Goal: Book appointment/travel/reservation

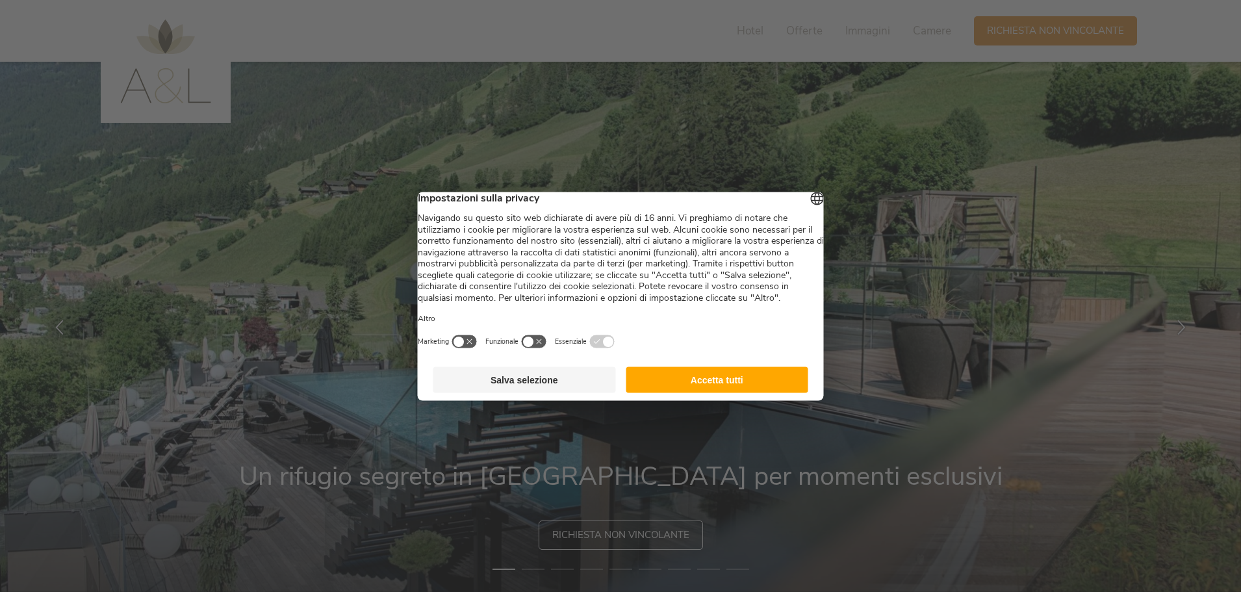
click at [699, 389] on button "Accetta tutti" at bounding box center [717, 380] width 183 height 26
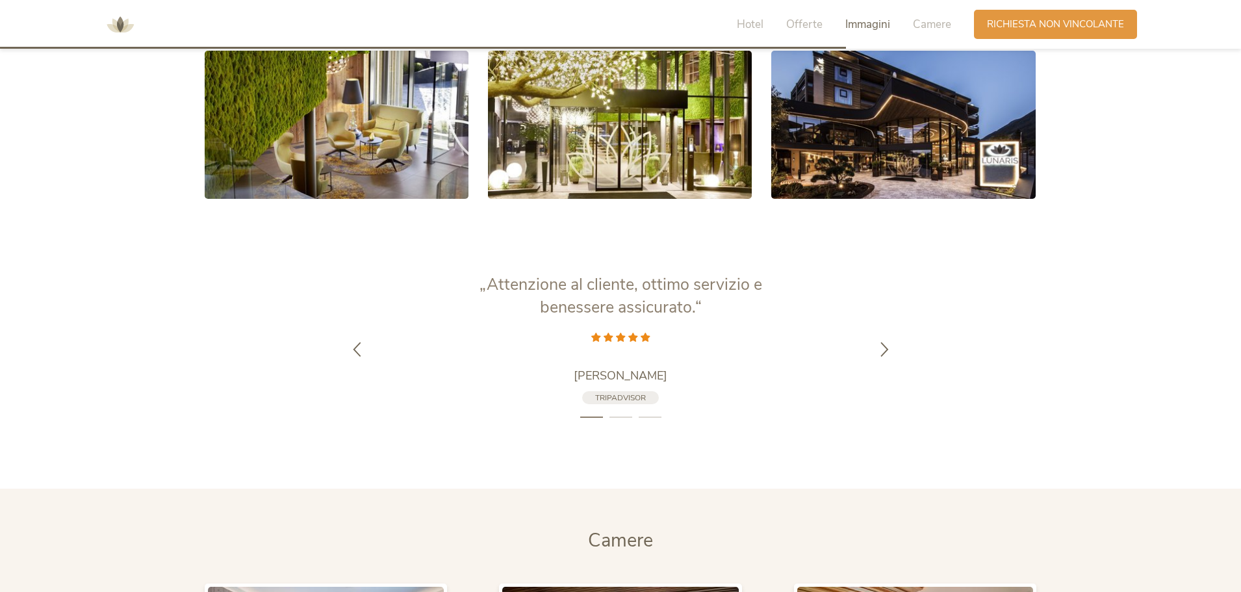
scroll to position [2730, 0]
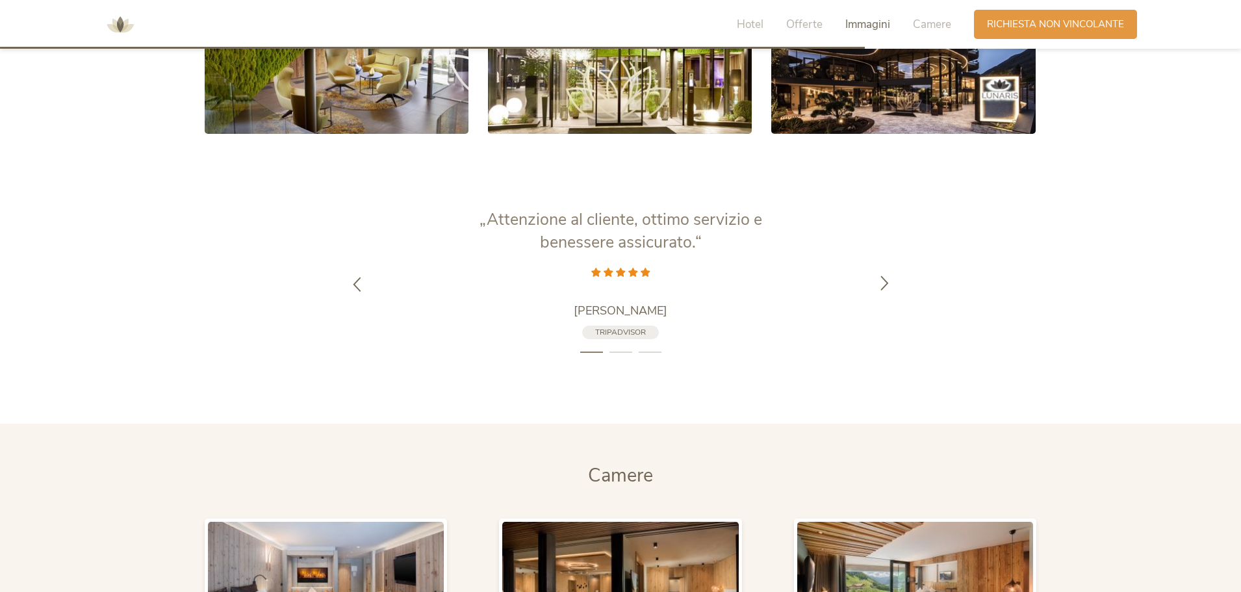
click at [882, 283] on icon at bounding box center [884, 282] width 15 height 15
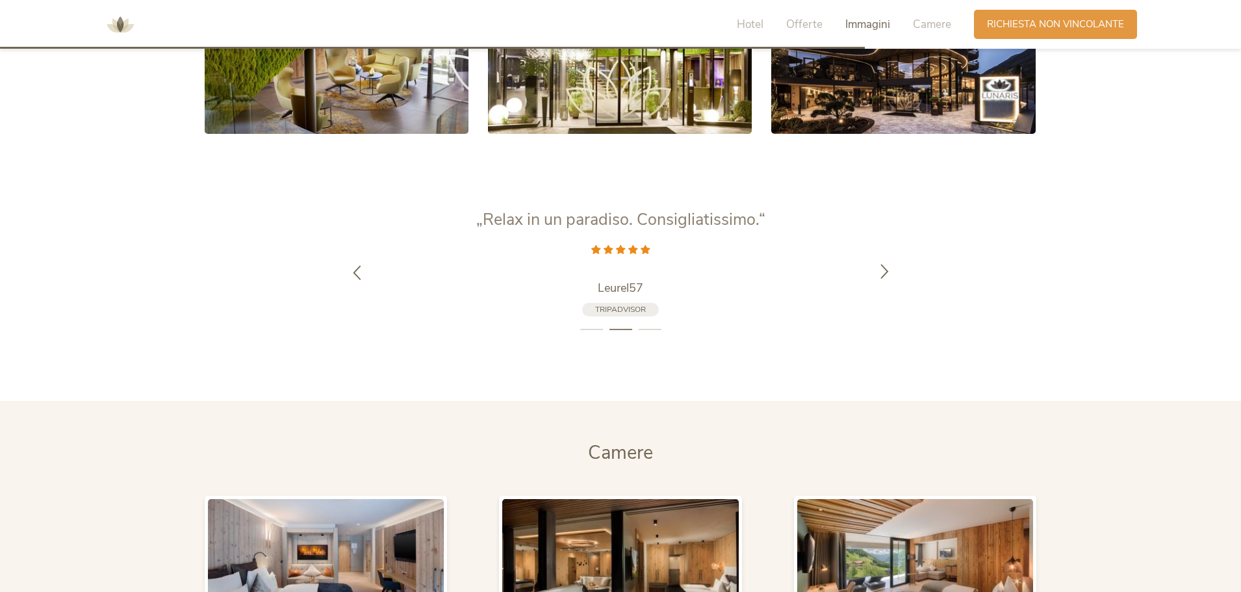
click at [882, 283] on div at bounding box center [884, 272] width 41 height 41
click at [884, 280] on div at bounding box center [884, 272] width 41 height 41
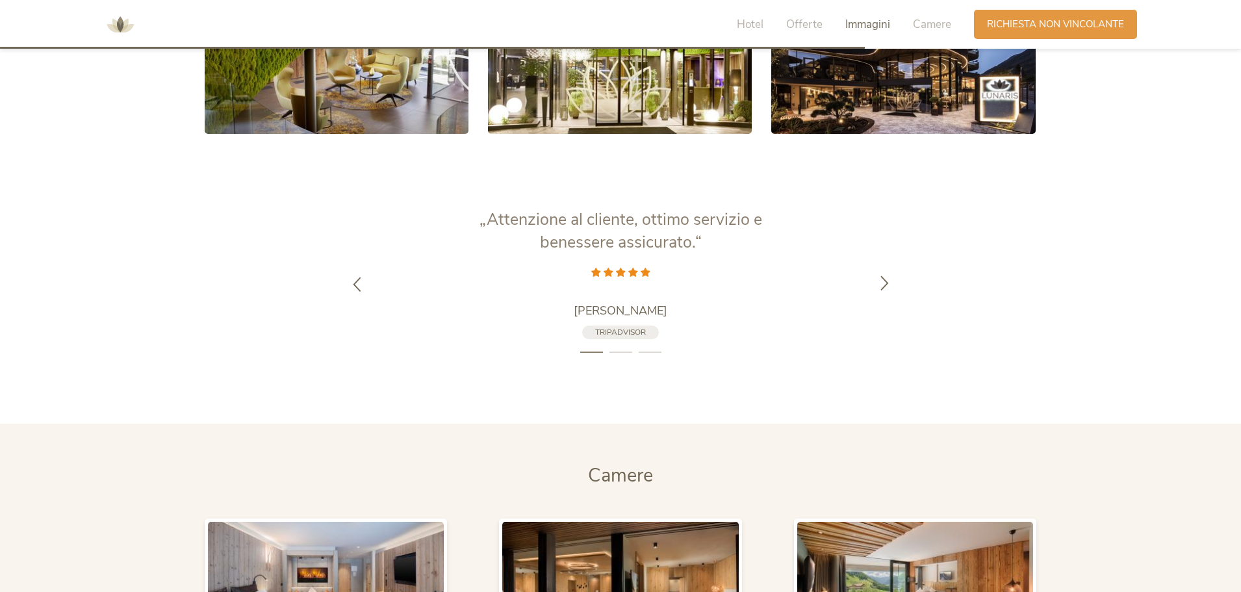
click at [884, 280] on icon at bounding box center [884, 282] width 15 height 15
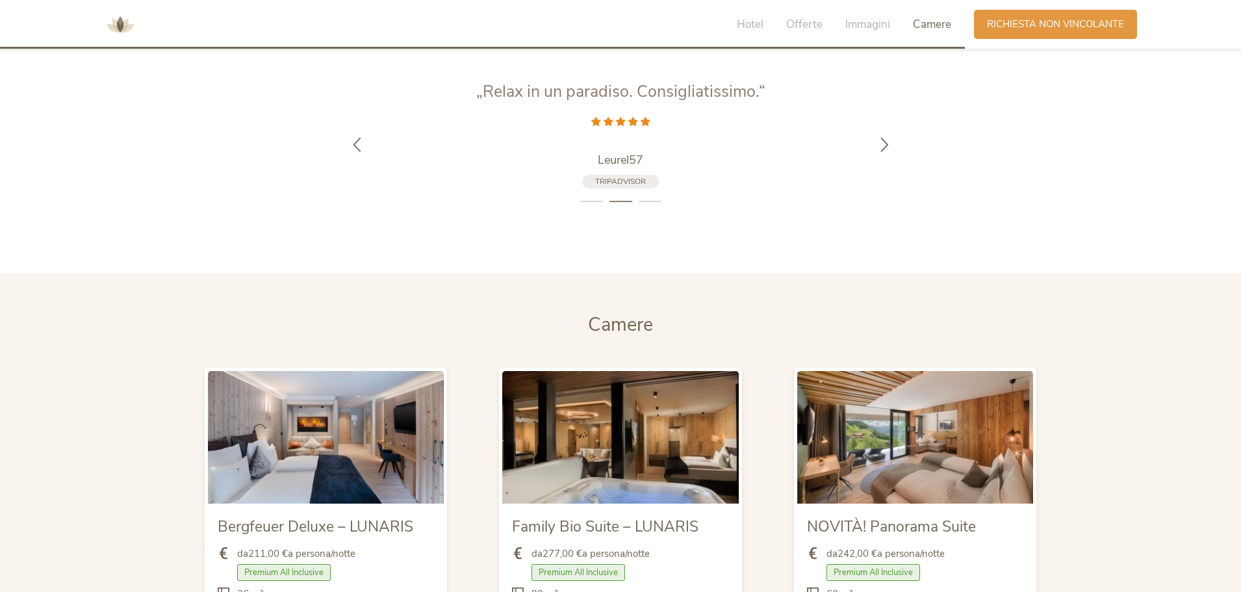
scroll to position [3055, 0]
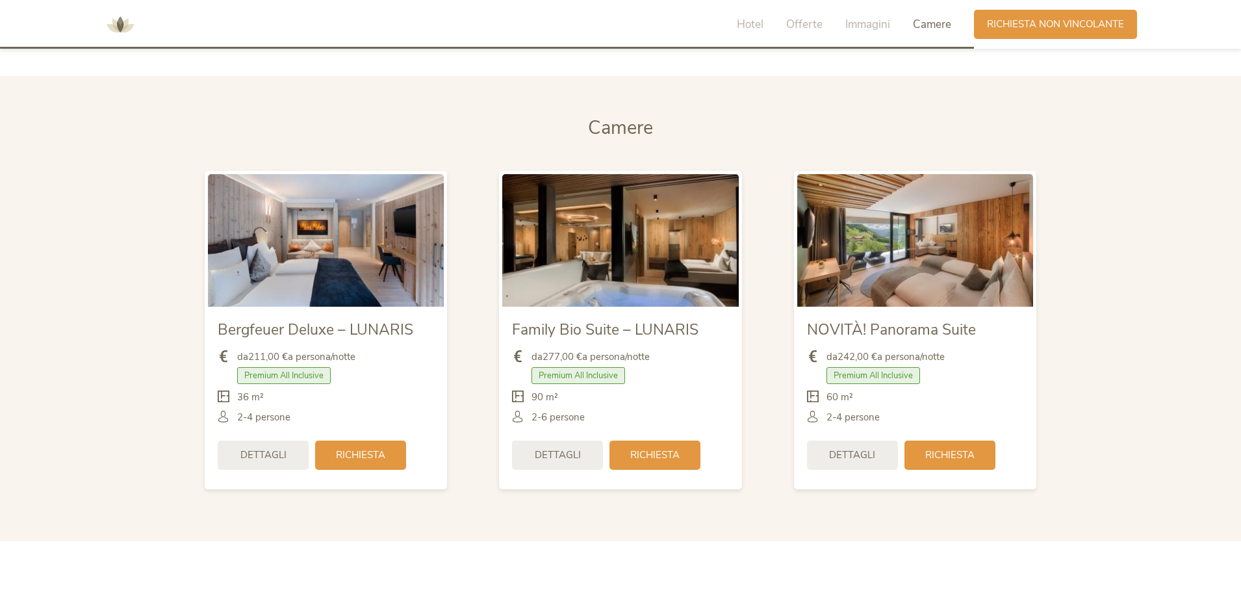
click at [966, 260] on img at bounding box center [915, 240] width 236 height 133
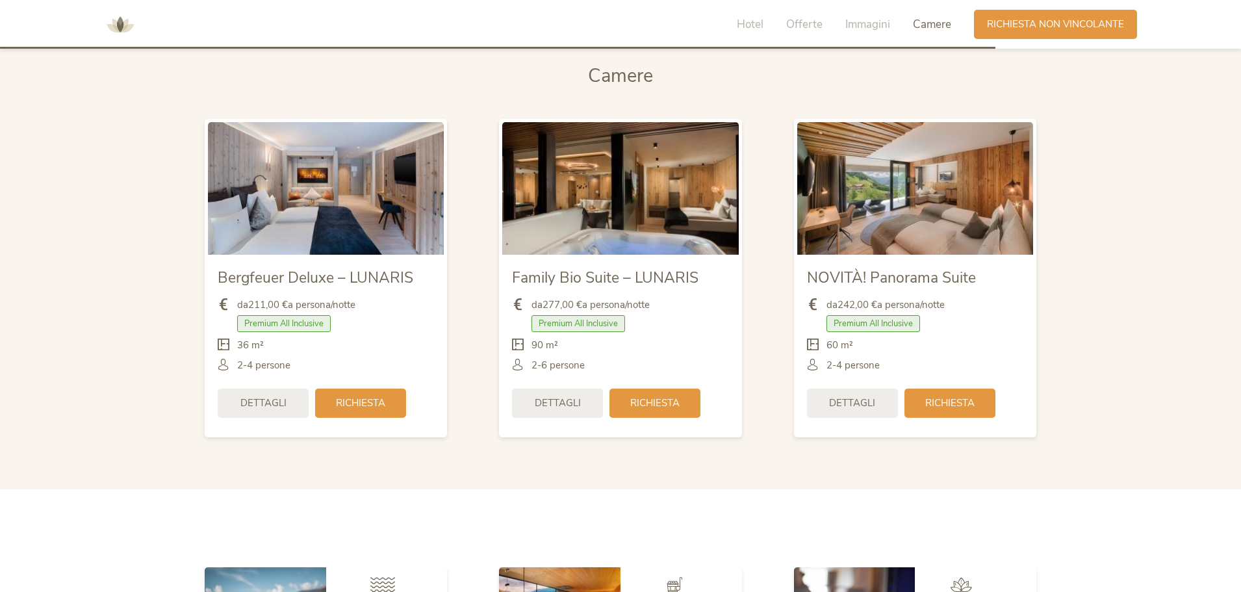
scroll to position [3185, 0]
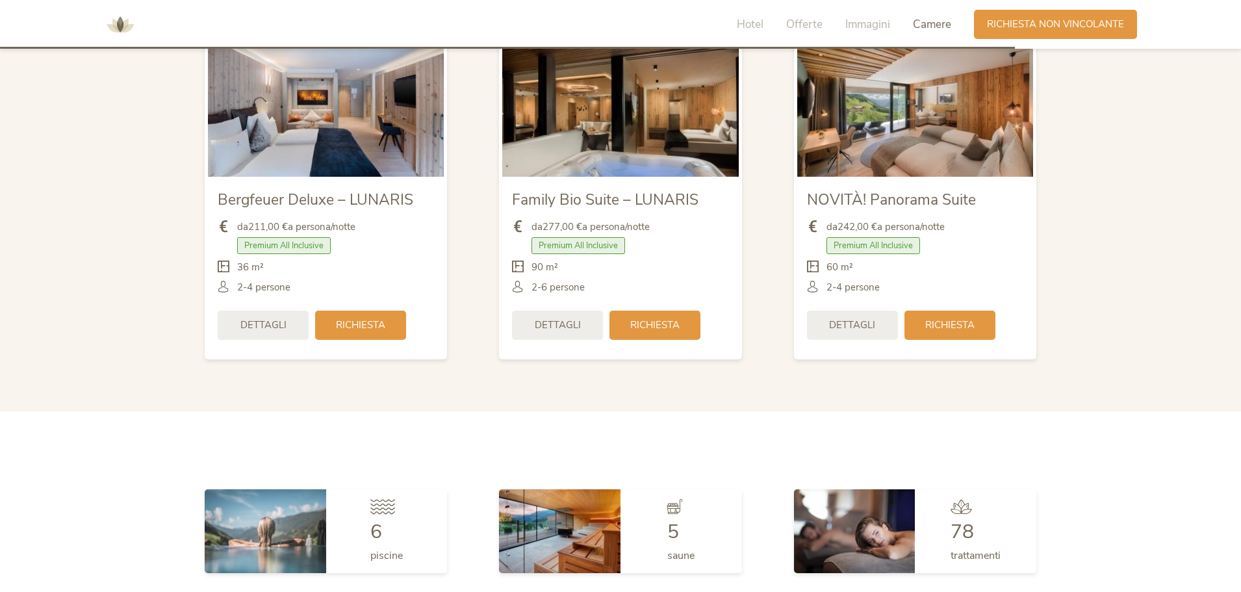
click at [900, 132] on img at bounding box center [915, 110] width 236 height 133
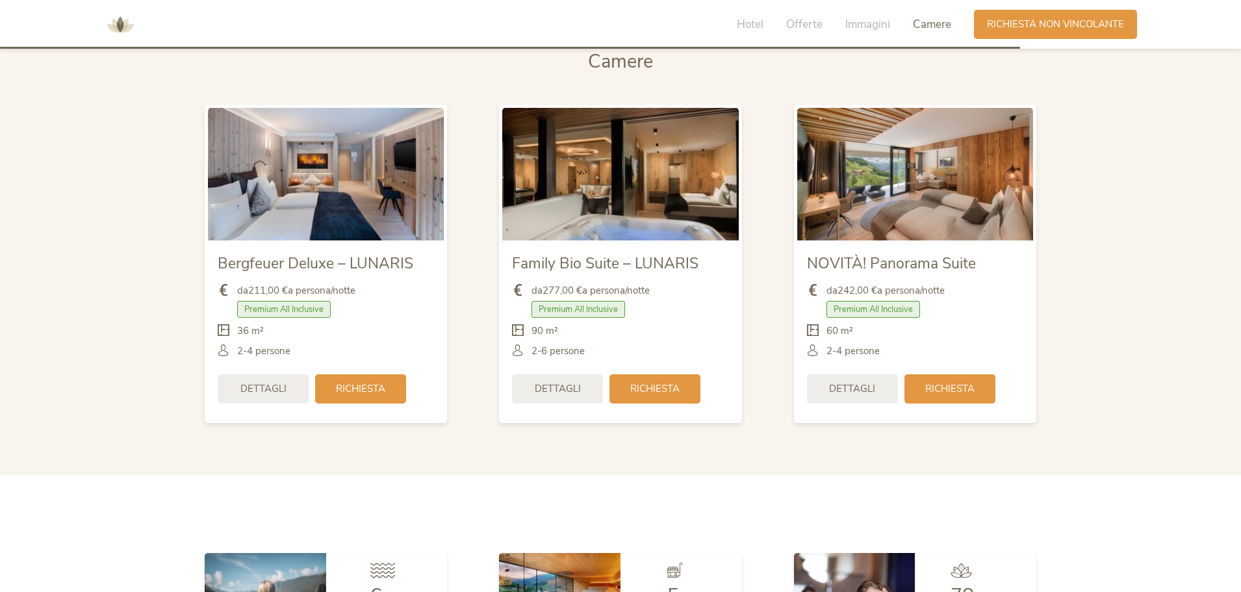
scroll to position [3113, 0]
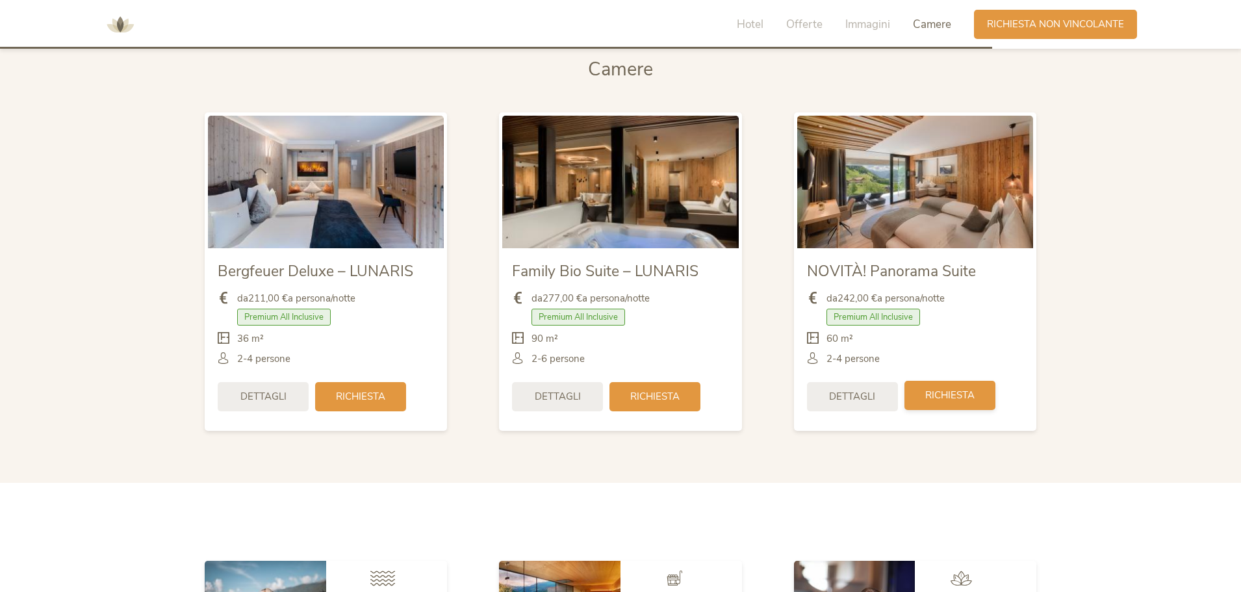
click at [962, 392] on span "Richiesta" at bounding box center [950, 396] width 49 height 14
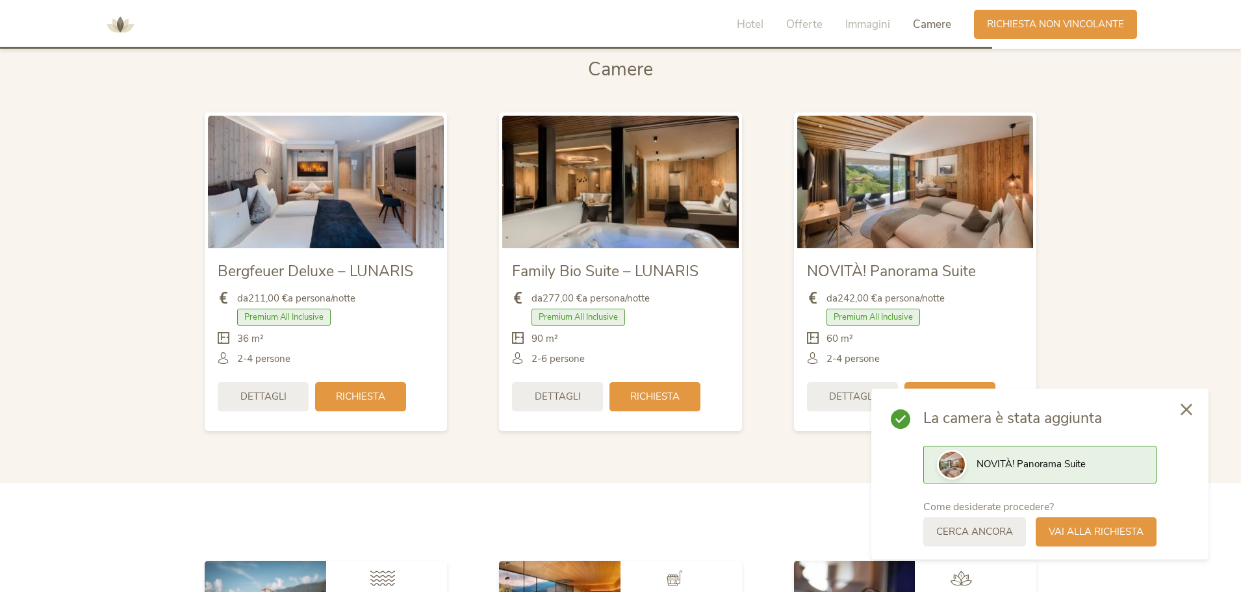
click at [1184, 408] on icon at bounding box center [1187, 410] width 12 height 12
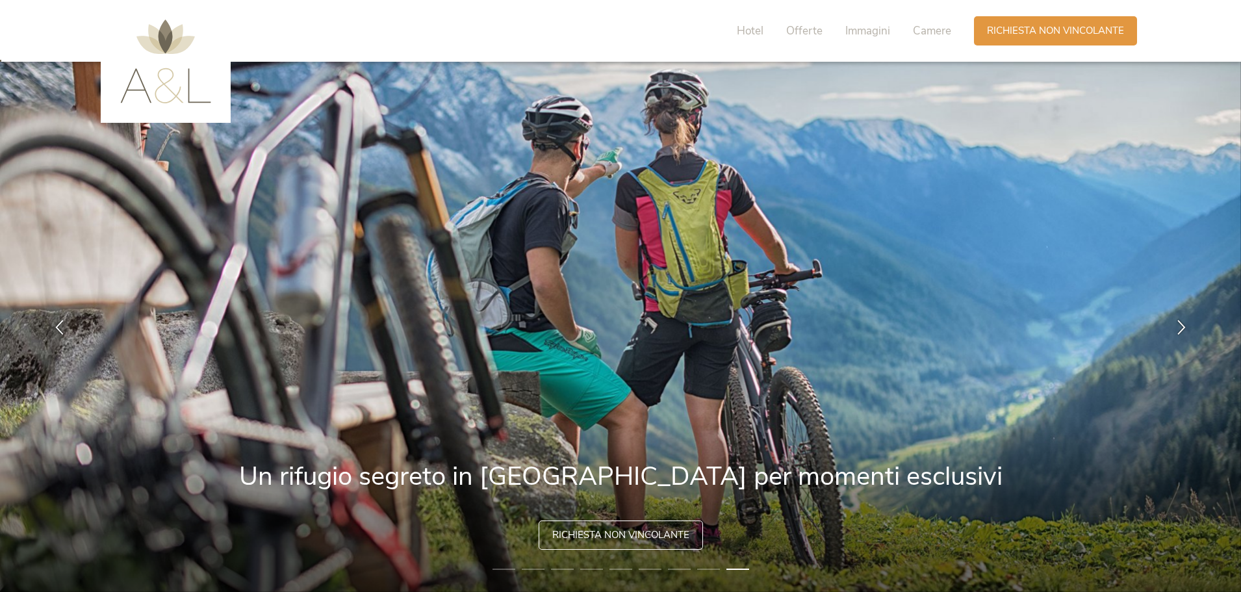
scroll to position [65, 0]
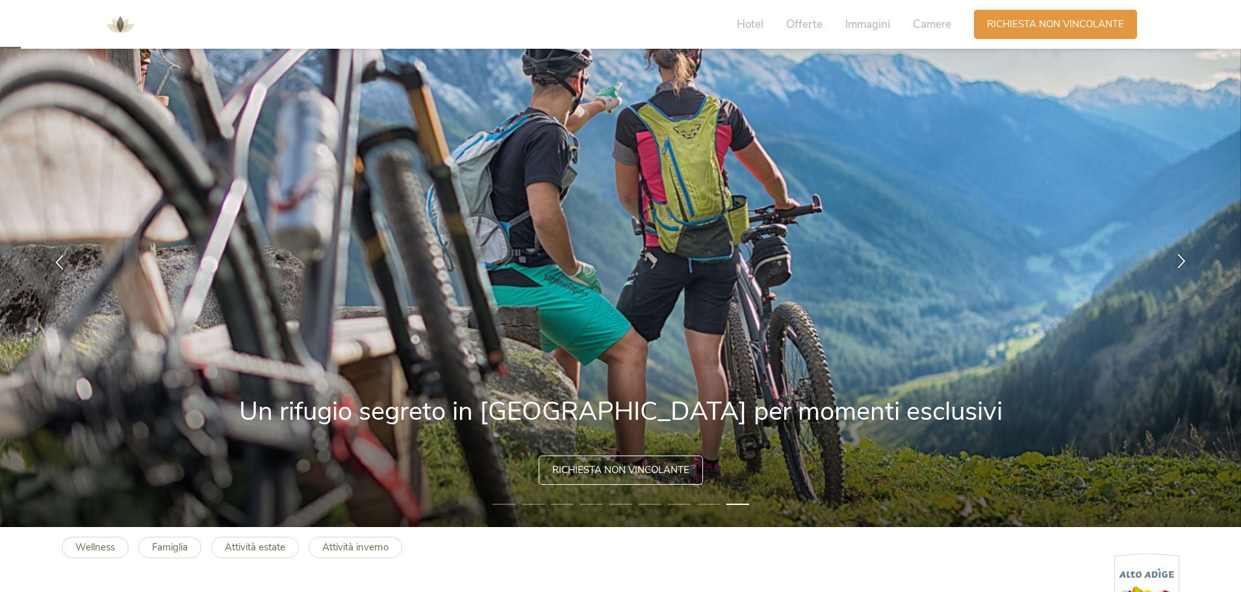
click at [1179, 262] on icon at bounding box center [1181, 260] width 15 height 15
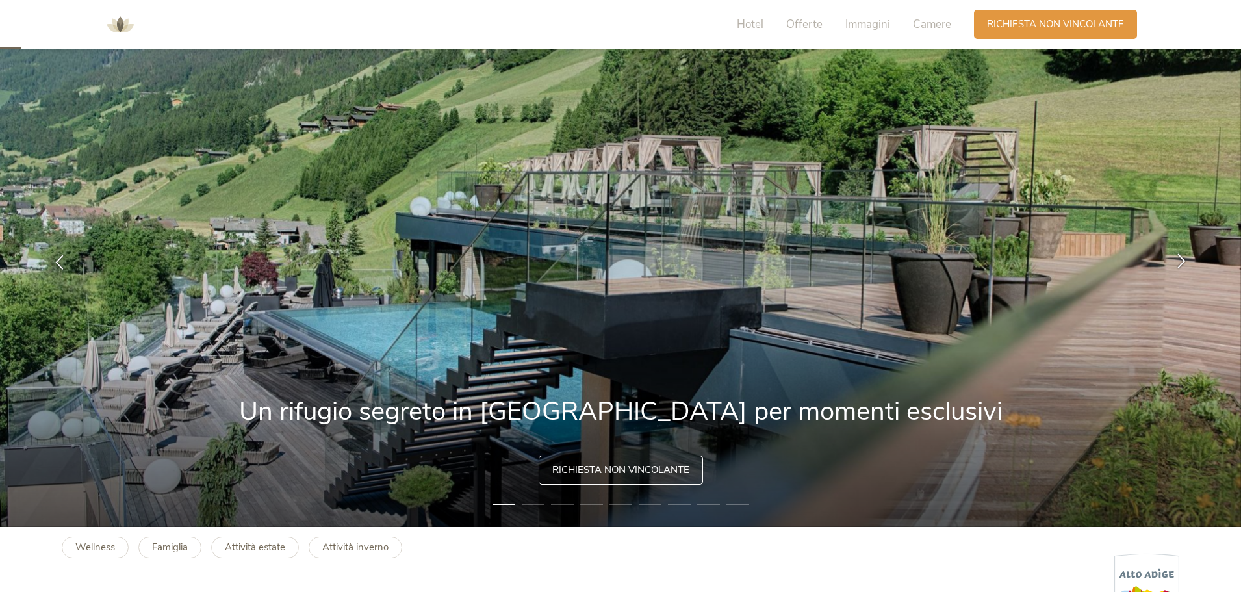
click at [1178, 261] on icon at bounding box center [1181, 260] width 15 height 15
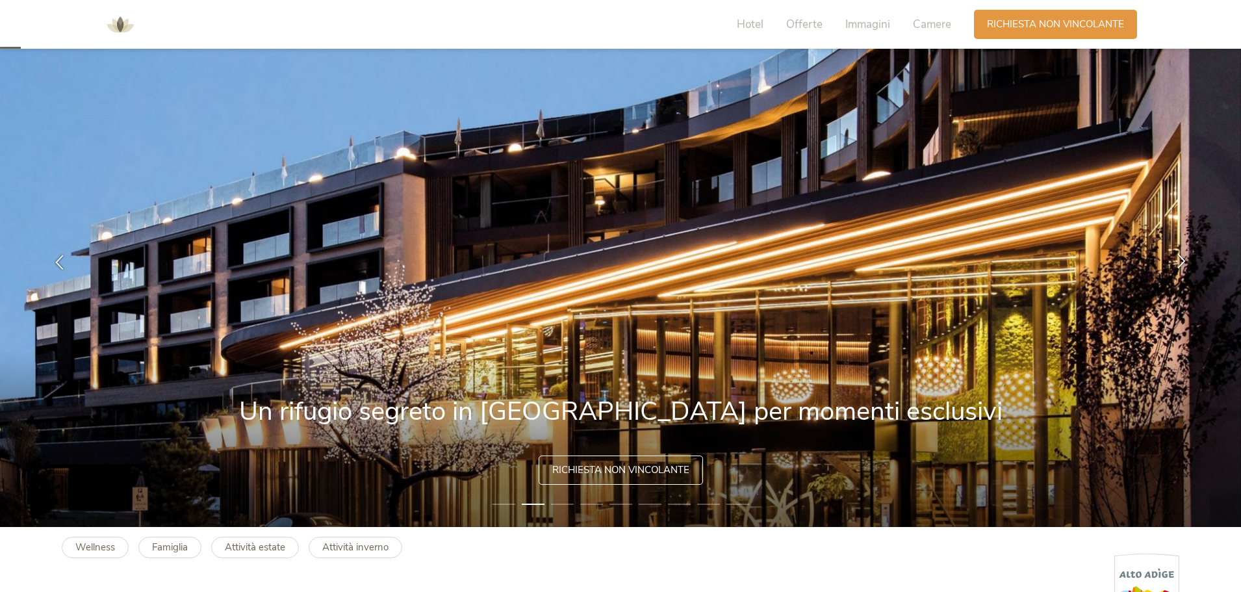
click at [1178, 261] on icon at bounding box center [1181, 260] width 15 height 15
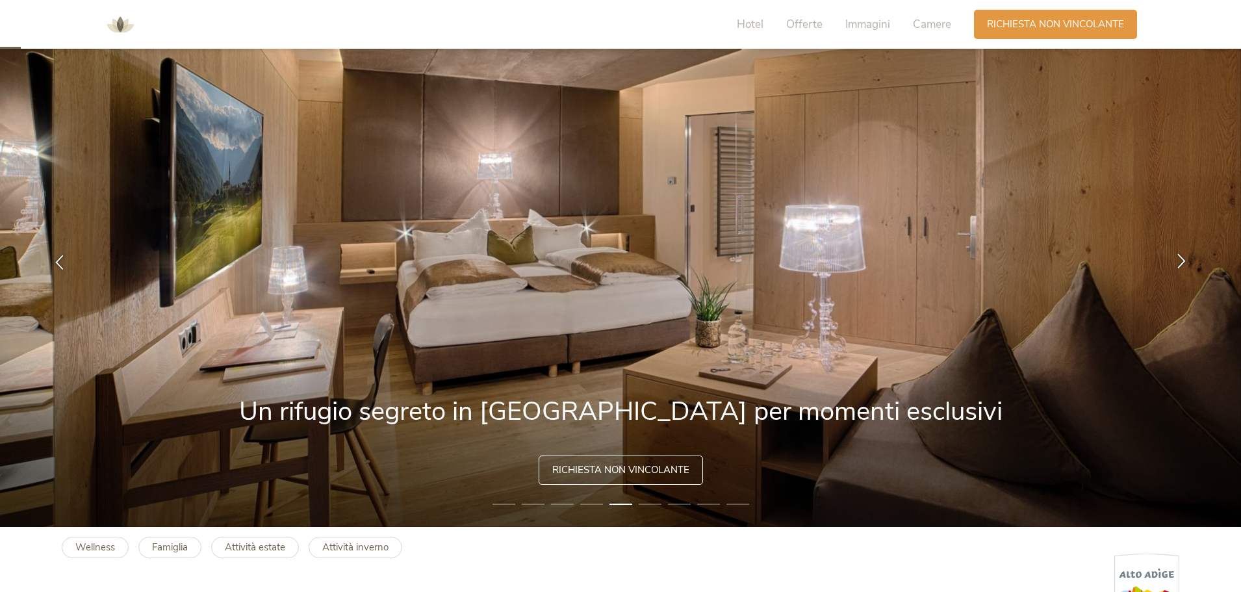
click at [1180, 261] on icon at bounding box center [1181, 260] width 15 height 15
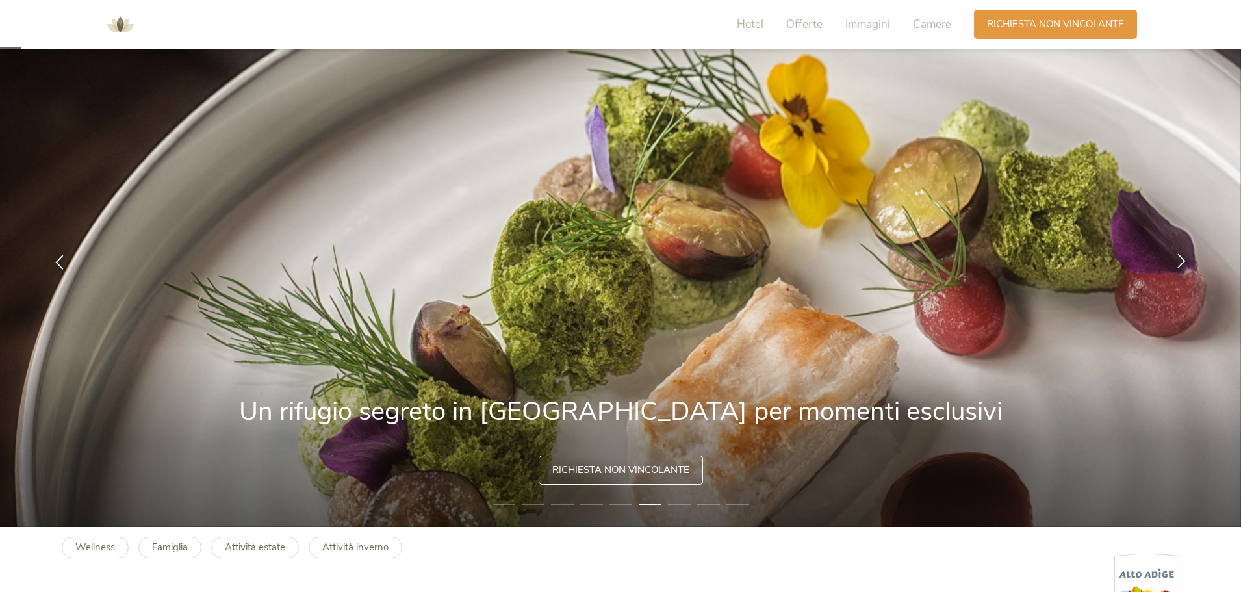
click at [1180, 261] on icon at bounding box center [1181, 260] width 15 height 15
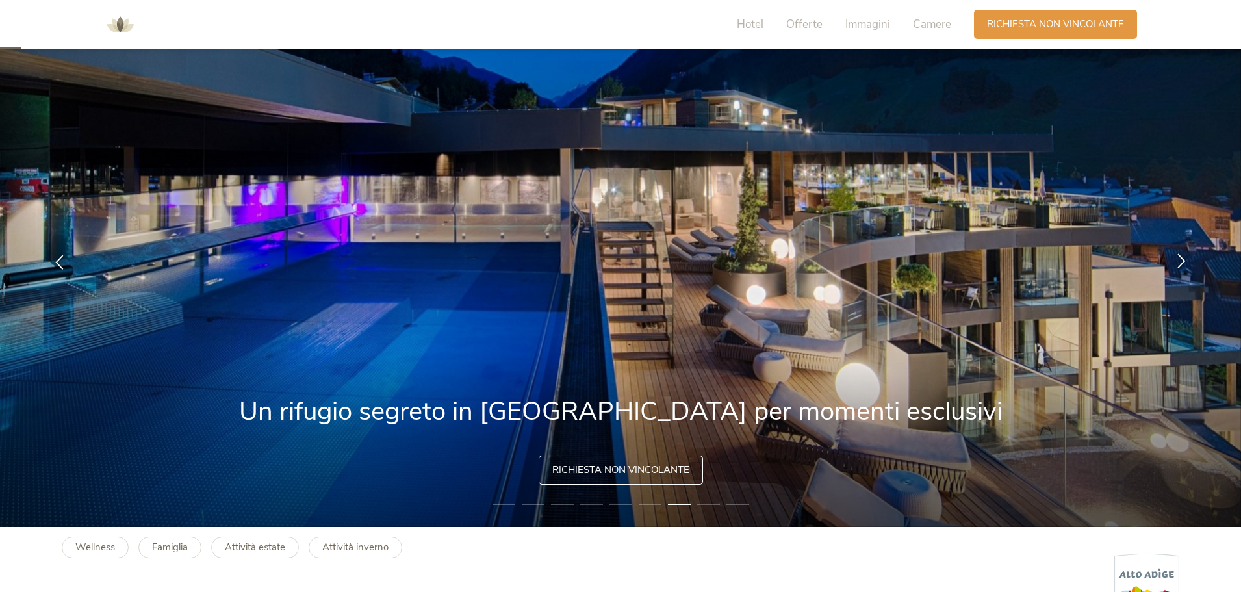
click at [1180, 261] on icon at bounding box center [1181, 260] width 15 height 15
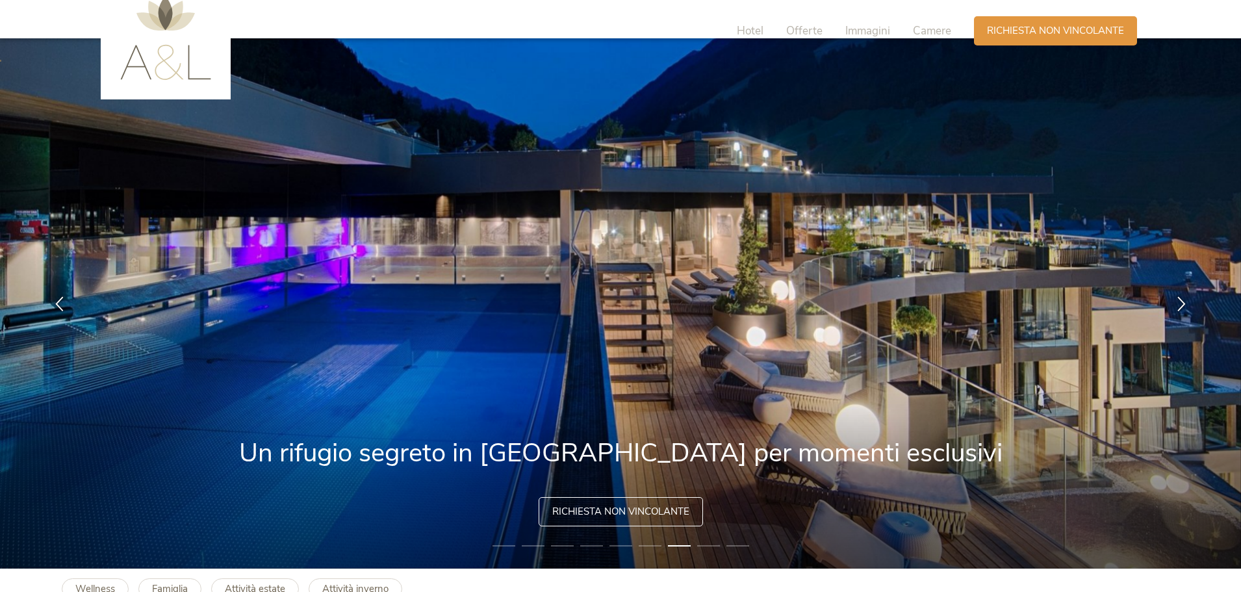
scroll to position [0, 0]
